Goal: Task Accomplishment & Management: Manage account settings

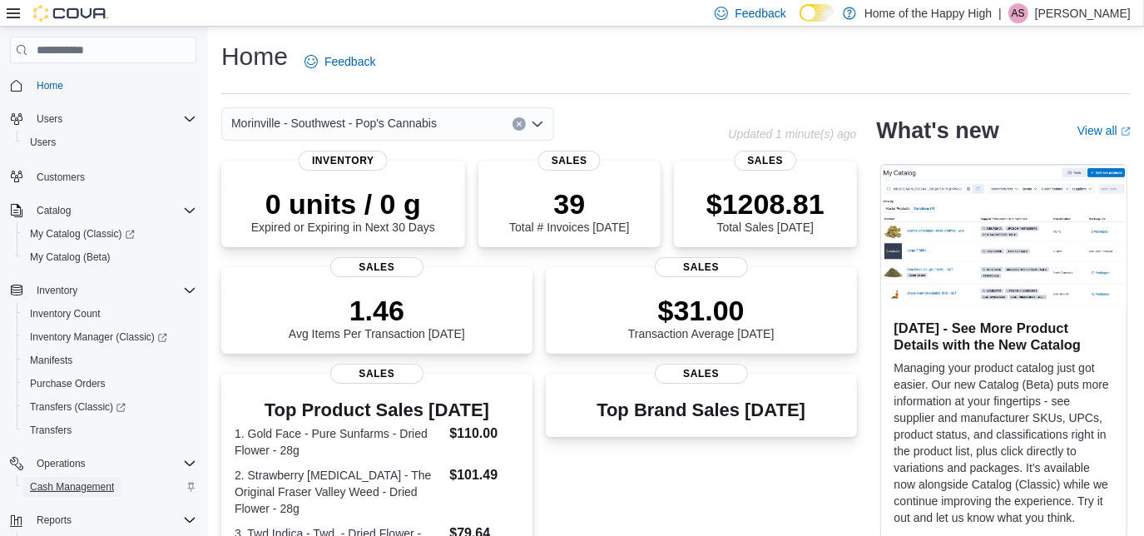
click at [80, 486] on span "Cash Management" at bounding box center [72, 486] width 84 height 13
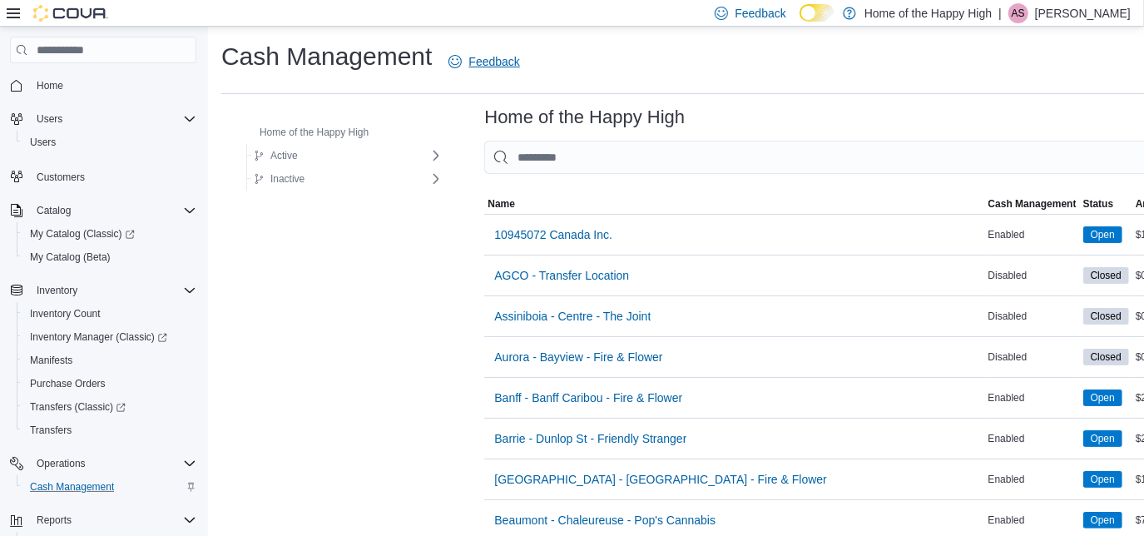
scroll to position [3492, 0]
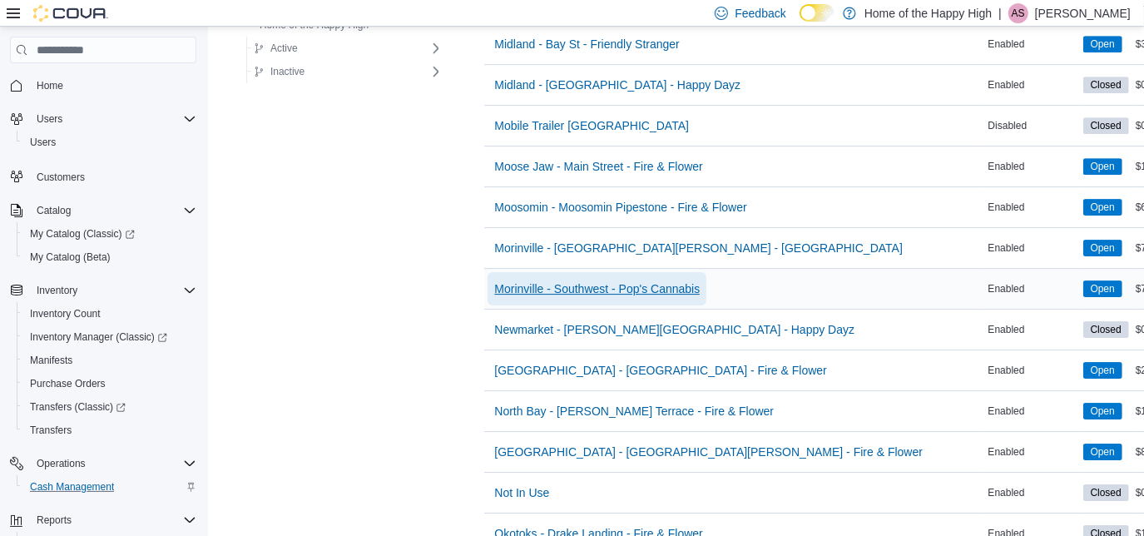
click at [592, 280] on span "Morinville - Southwest - Pop's Cannabis" at bounding box center [596, 288] width 205 height 17
